Goal: Task Accomplishment & Management: Use online tool/utility

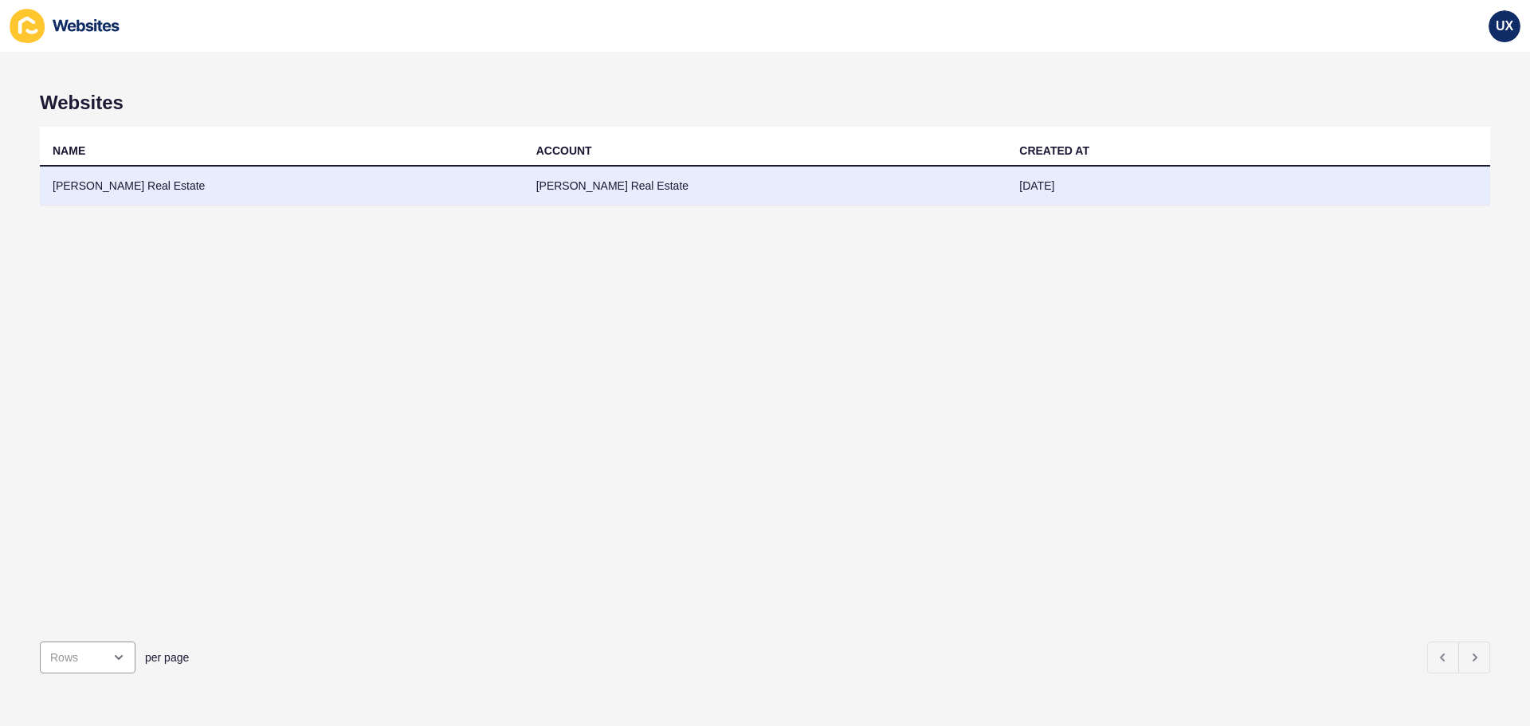
click at [451, 200] on td "[PERSON_NAME] Real Estate" at bounding box center [282, 186] width 484 height 39
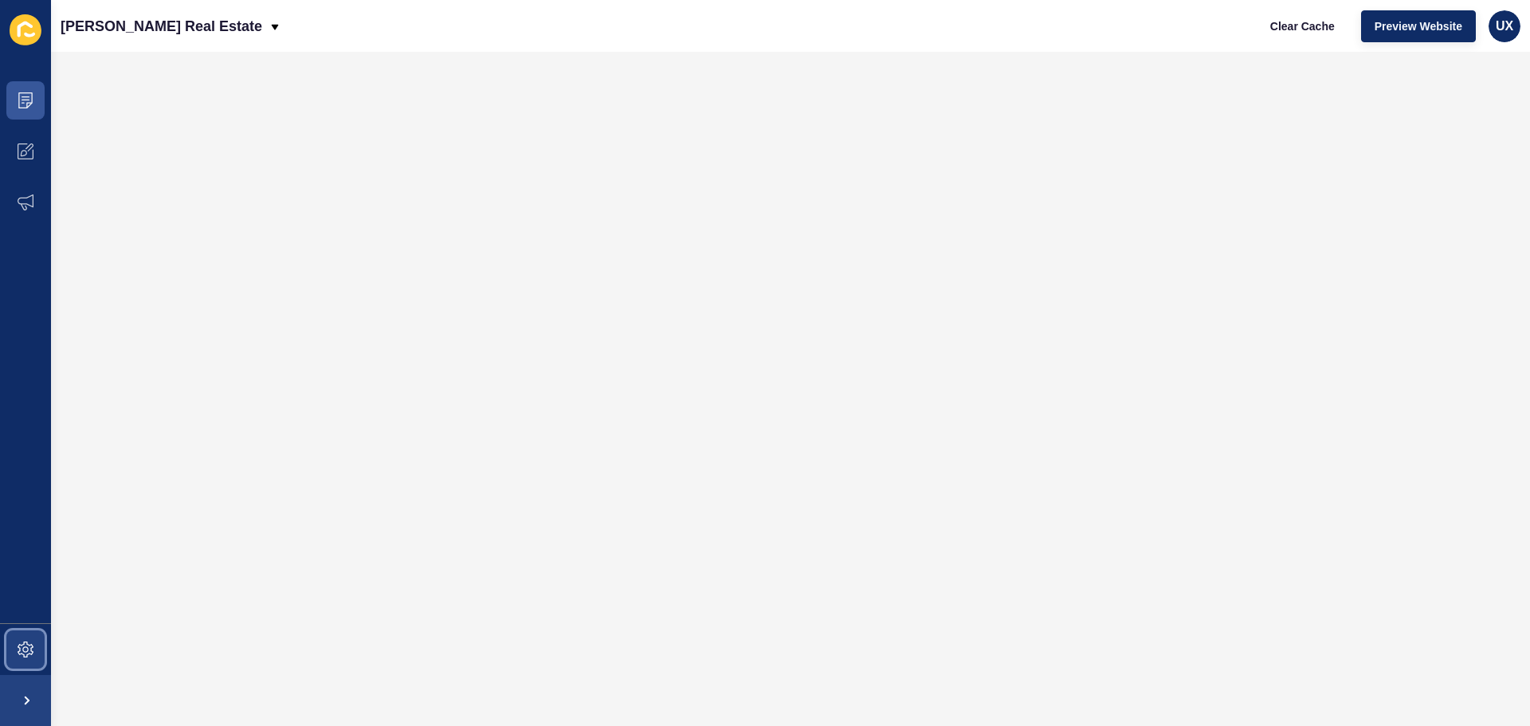
click at [44, 645] on span at bounding box center [25, 649] width 51 height 51
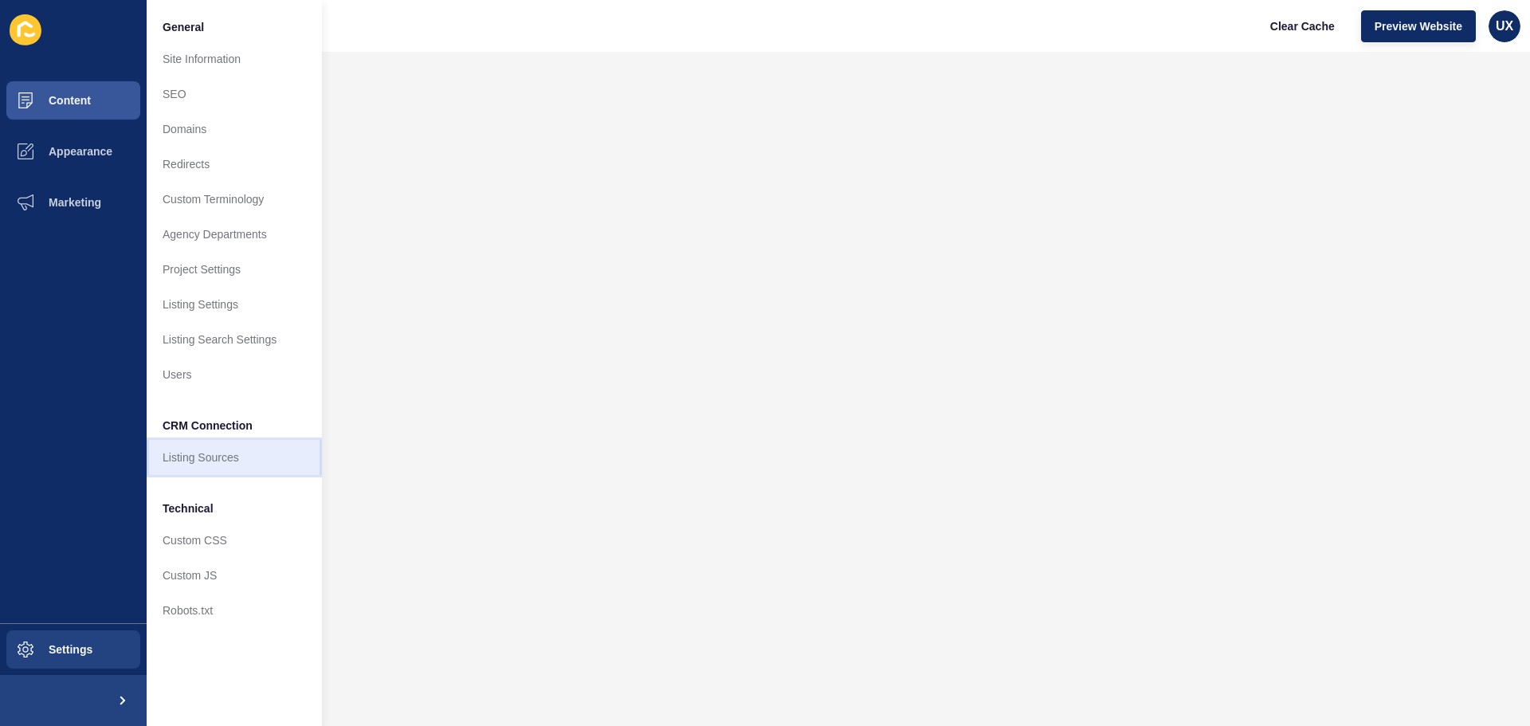
click at [210, 457] on link "Listing Sources" at bounding box center [234, 457] width 175 height 35
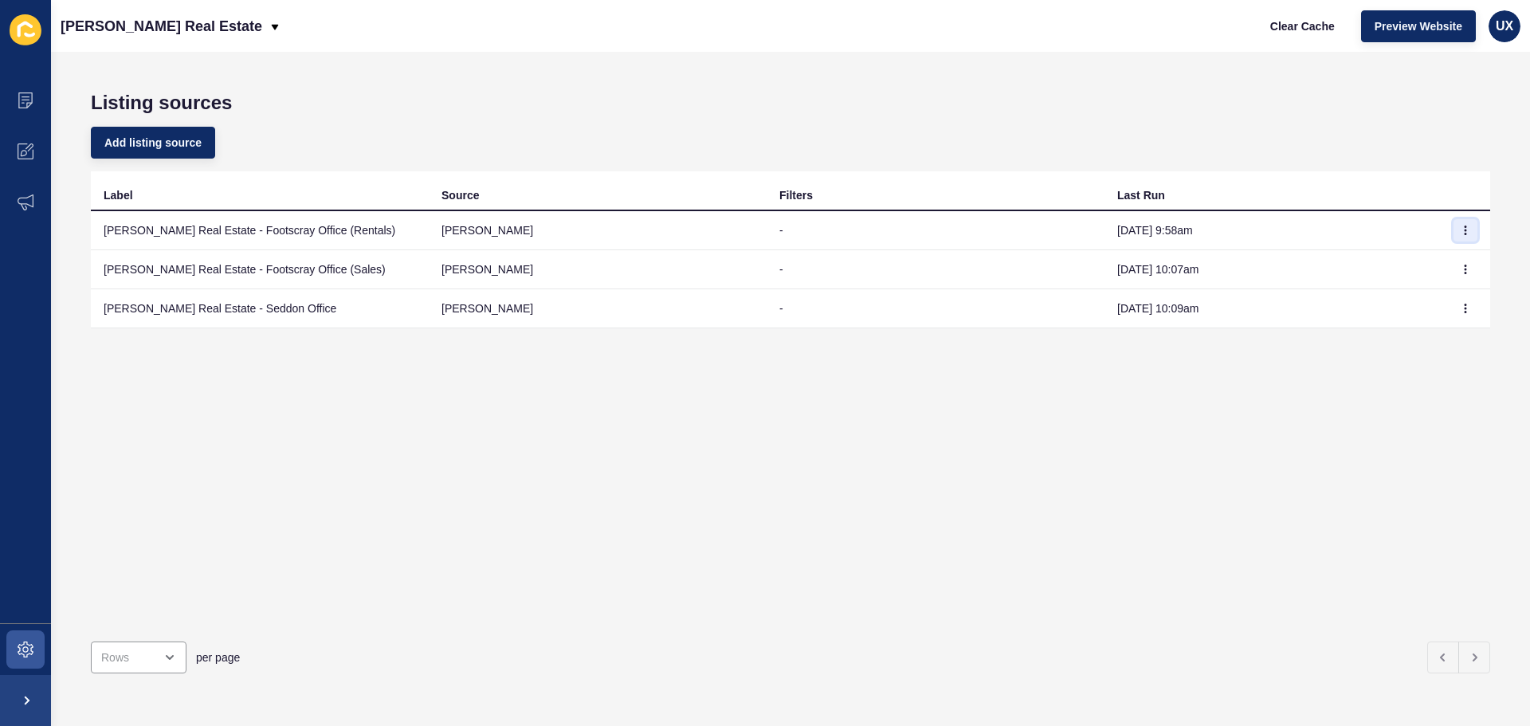
click at [1461, 233] on icon "button" at bounding box center [1466, 231] width 10 height 10
click at [1431, 263] on link "Sync now" at bounding box center [1410, 262] width 112 height 35
click at [1461, 266] on icon "button" at bounding box center [1466, 270] width 10 height 10
click at [1429, 300] on link "Sync now" at bounding box center [1410, 301] width 112 height 35
